Goal: Check status

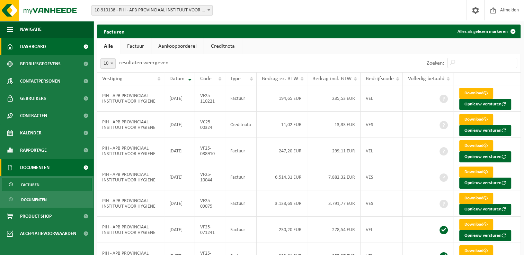
click at [61, 46] on link "Dashboard" at bounding box center [46, 46] width 93 height 17
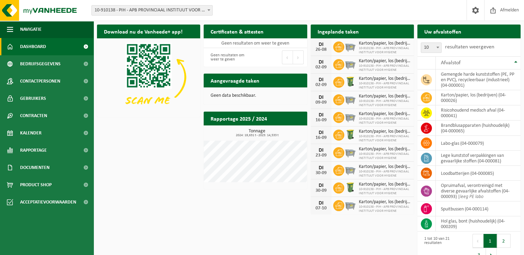
click at [158, 176] on div "Download nu de Vanheede+ app! Verberg Certificaten & attesten Bekijk uw certifi…" at bounding box center [308, 144] width 427 height 246
click at [131, 166] on div "Download nu de Vanheede+ app! Verberg Certificaten & attesten Bekijk uw certifi…" at bounding box center [308, 144] width 427 height 246
click at [185, 215] on div "Download nu de Vanheede+ app! Verberg Certificaten & attesten Bekijk uw certifi…" at bounding box center [308, 144] width 427 height 246
click at [165, 212] on div "Download nu de Vanheede+ app! Verberg Certificaten & attesten Bekijk uw certifi…" at bounding box center [308, 144] width 427 height 246
drag, startPoint x: 141, startPoint y: 143, endPoint x: 137, endPoint y: 133, distance: 10.2
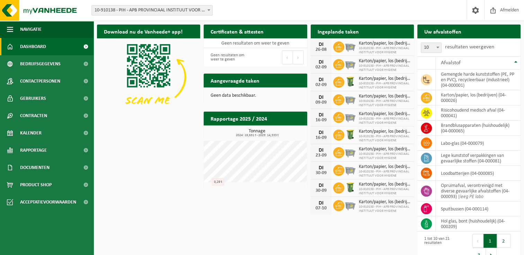
click at [141, 143] on div "Download nu de Vanheede+ app! Verberg Certificaten & attesten Bekijk uw certifi…" at bounding box center [308, 144] width 427 height 246
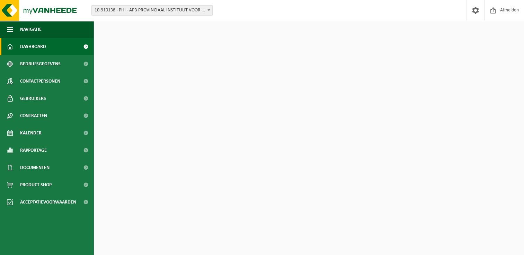
click at [158, 146] on div "Download nu de Vanheede+ app! Verberg Certificaten & attesten Bekijk uw certifi…" at bounding box center [308, 144] width 427 height 246
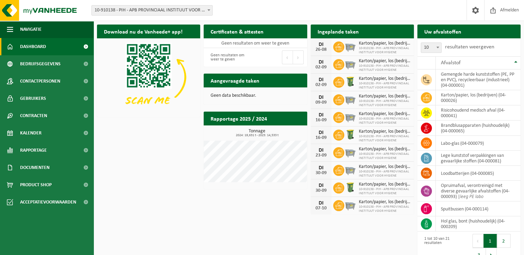
click at [143, 162] on div "Download nu de Vanheede+ app! Verberg Certificaten & attesten Bekijk uw certifi…" at bounding box center [308, 144] width 427 height 246
click at [144, 174] on div "Download nu de Vanheede+ app! Verberg Certificaten & attesten Bekijk uw certifi…" at bounding box center [308, 144] width 427 height 246
click at [279, 220] on div "Download nu de Vanheede+ app! Verberg Certificaten & attesten Bekijk uw certifi…" at bounding box center [308, 144] width 427 height 246
click at [144, 200] on div "Download nu de Vanheede+ app! Verberg Certificaten & attesten Bekijk uw certifi…" at bounding box center [308, 144] width 427 height 246
drag, startPoint x: 156, startPoint y: 156, endPoint x: 83, endPoint y: 93, distance: 96.6
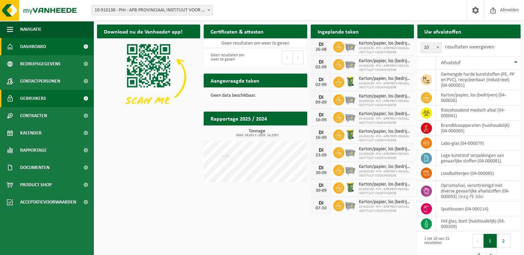
click at [156, 156] on div "Download nu de Vanheede+ app! Verberg Certificaten & attesten Bekijk uw certifi…" at bounding box center [308, 144] width 427 height 246
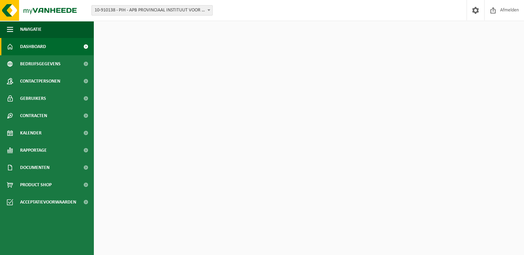
click at [144, 177] on div "Download nu de Vanheede+ app! Verberg Certificaten & attesten Bekijk uw certifi…" at bounding box center [308, 144] width 427 height 246
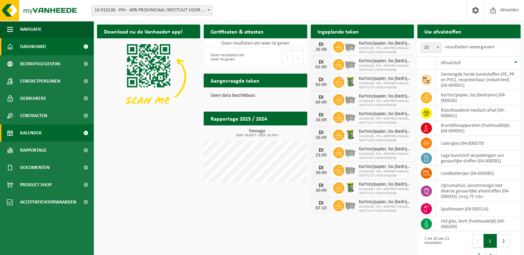
click at [49, 129] on link "Kalender" at bounding box center [46, 133] width 93 height 17
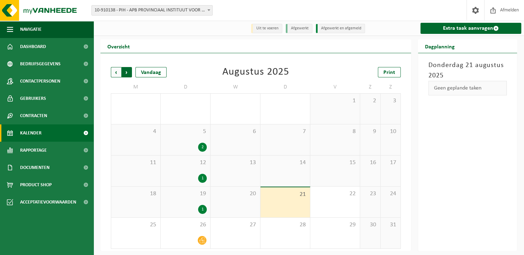
click at [115, 75] on span "Vorige" at bounding box center [116, 72] width 10 height 10
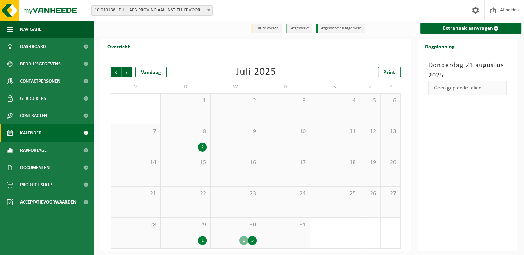
click at [231, 231] on div "30 1 5" at bounding box center [234, 233] width 49 height 31
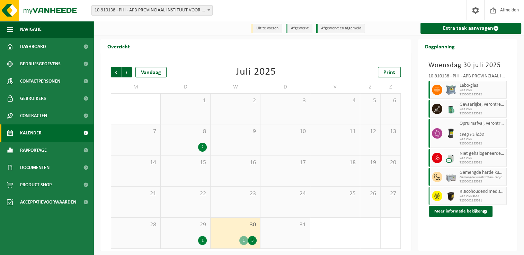
click at [269, 69] on div "Juli 2025" at bounding box center [256, 72] width 40 height 10
click at [474, 217] on div "[DATE] 10-910138 - PIH - APB PROVINCIAAL INSTITUUT VOOR HYGIENE - [GEOGRAPHIC_D…" at bounding box center [467, 152] width 99 height 198
click at [473, 208] on button "Meer informatie bekijken" at bounding box center [460, 211] width 63 height 11
